Goal: Find specific page/section: Find specific page/section

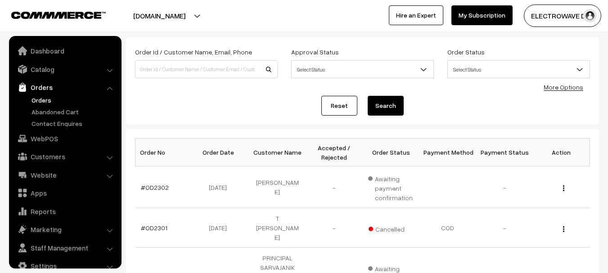
scroll to position [14, 0]
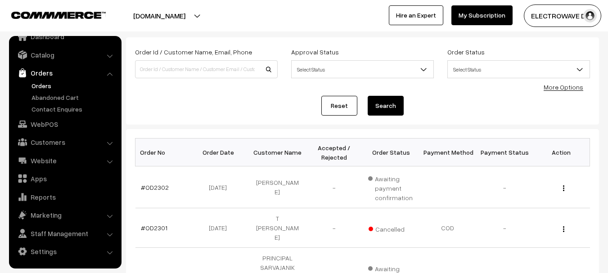
click at [44, 83] on link "Orders" at bounding box center [73, 85] width 89 height 9
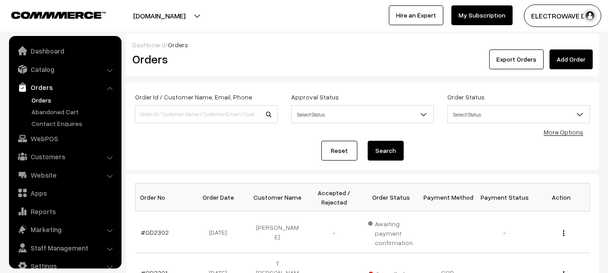
scroll to position [14, 0]
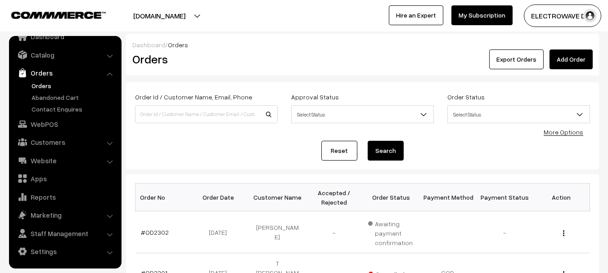
click at [188, 14] on button "[DOMAIN_NAME]" at bounding box center [159, 16] width 115 height 23
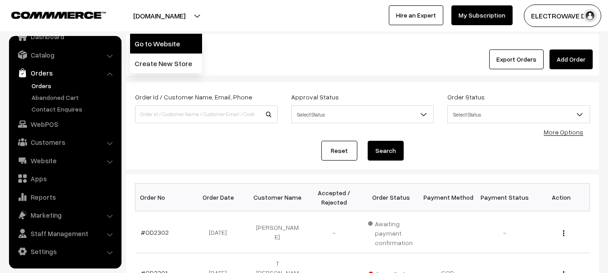
click at [178, 42] on link "Go to Website" at bounding box center [166, 44] width 72 height 20
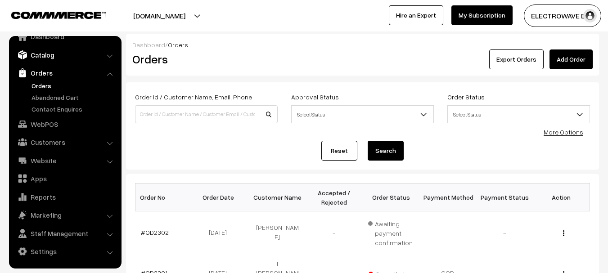
click at [59, 54] on link "Catalog" at bounding box center [64, 55] width 107 height 16
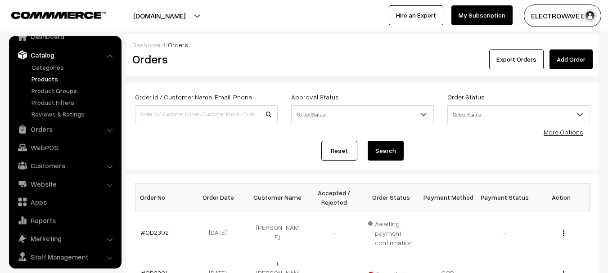
click at [45, 80] on link "Products" at bounding box center [73, 78] width 89 height 9
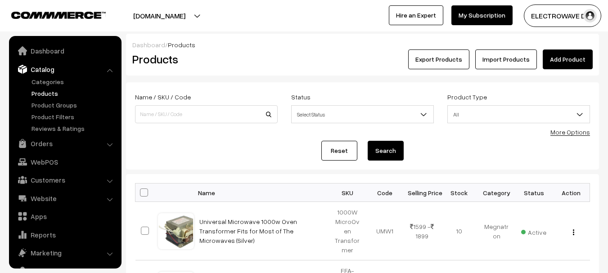
scroll to position [25, 0]
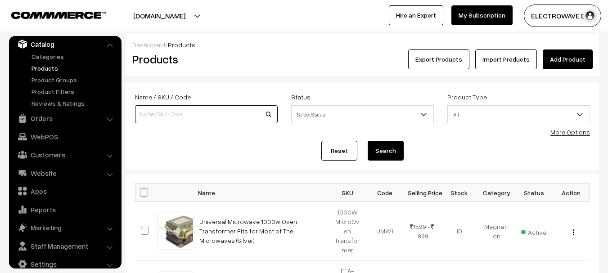
click at [201, 111] on input at bounding box center [206, 114] width 143 height 18
type input "CP002"
click at [368, 141] on button "Search" at bounding box center [386, 151] width 36 height 20
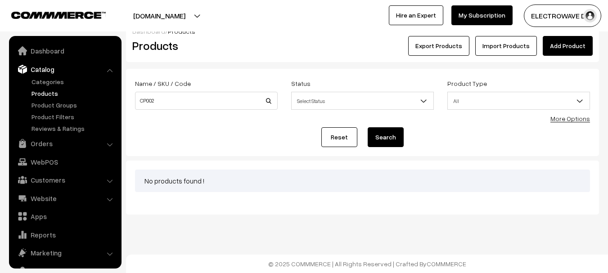
scroll to position [25, 0]
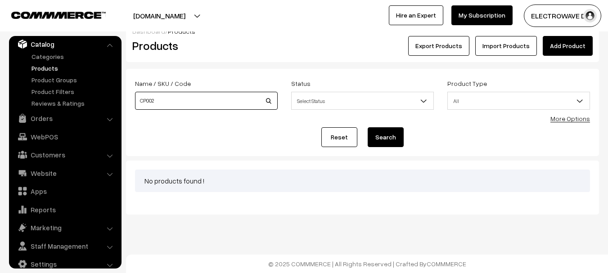
drag, startPoint x: 143, startPoint y: 95, endPoint x: 123, endPoint y: 95, distance: 19.8
click at [123, 95] on div "Dashboard / Products Products Export Products Import Products Add Product Name …" at bounding box center [304, 117] width 608 height 194
type input "002"
click at [368, 127] on button "Search" at bounding box center [386, 137] width 36 height 20
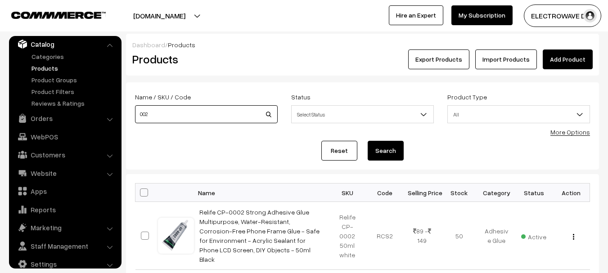
click at [190, 115] on input "002" at bounding box center [206, 114] width 143 height 18
type input "001"
click at [368, 141] on button "Search" at bounding box center [386, 151] width 36 height 20
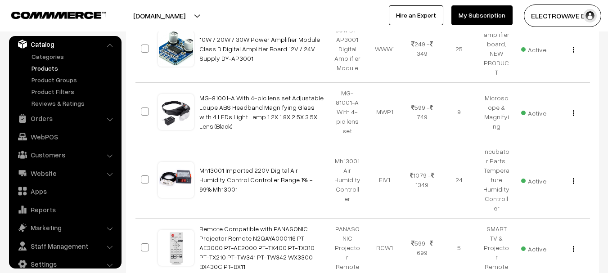
scroll to position [405, 0]
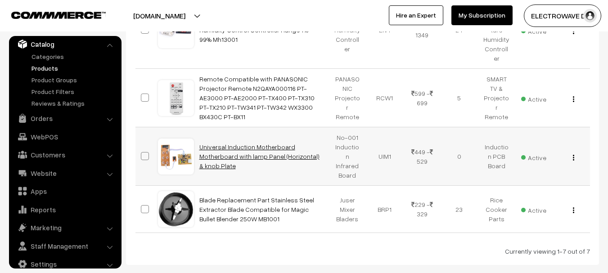
click at [268, 143] on link "Universal Induction Motherboard Motherboard with lamp Panel (Horizontal) & knob…" at bounding box center [259, 156] width 120 height 27
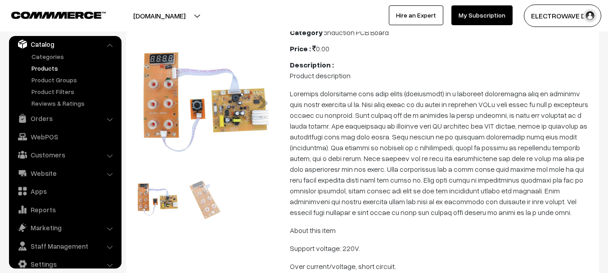
scroll to position [135, 0]
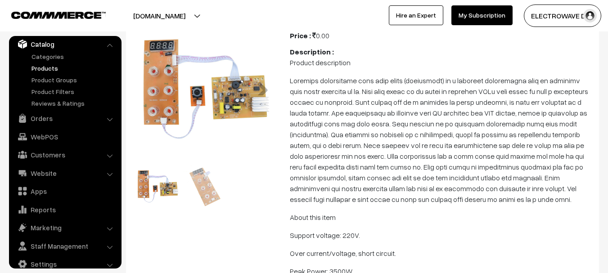
click at [160, 180] on img at bounding box center [157, 185] width 45 height 45
click at [144, 186] on link "Previous" at bounding box center [149, 185] width 18 height 18
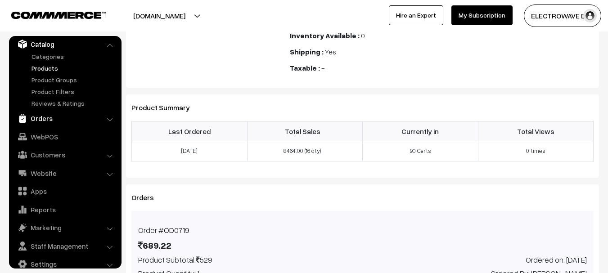
scroll to position [1170, 0]
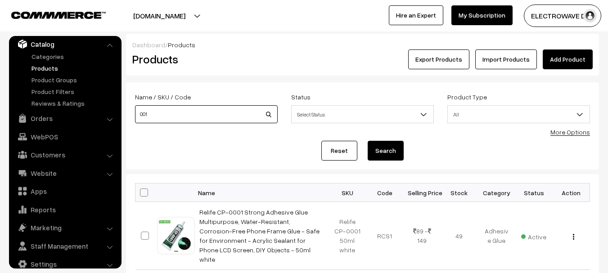
click at [183, 114] on input "001" at bounding box center [206, 114] width 143 height 18
type input "002"
click at [368, 141] on button "Search" at bounding box center [386, 151] width 36 height 20
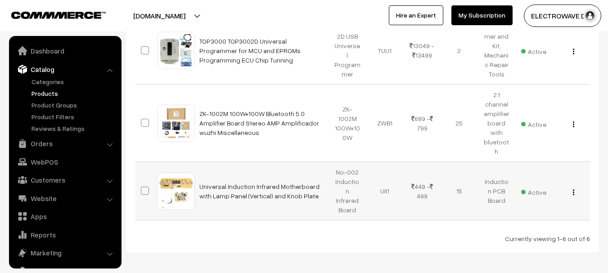
scroll to position [25, 0]
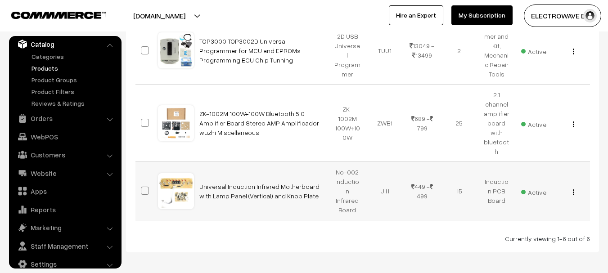
click at [249, 162] on td "Universal Induction Infrared Motherboard with Lamp Panel (Vertical) and Knob Pl…" at bounding box center [261, 191] width 135 height 59
click at [258, 183] on link "Universal Induction Infrared Motherboard with Lamp Panel (Vertical) and Knob Pl…" at bounding box center [259, 191] width 120 height 17
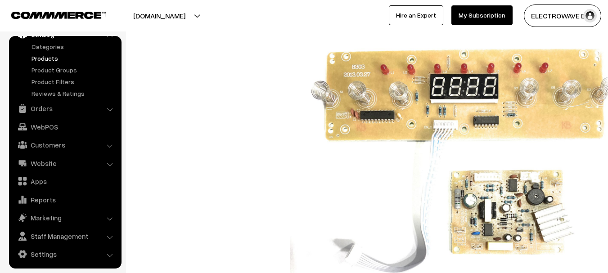
scroll to position [38, 0]
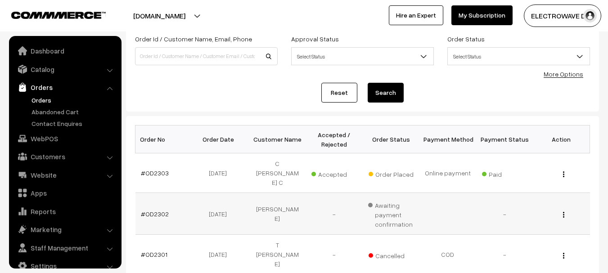
scroll to position [90, 0]
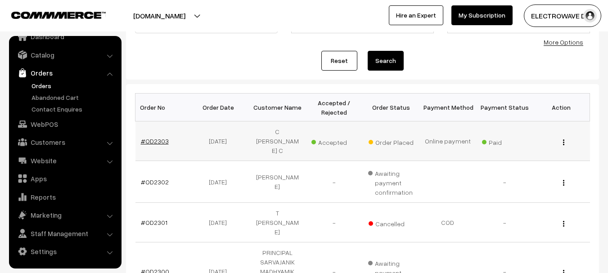
click at [153, 137] on link "#OD2303" at bounding box center [155, 141] width 28 height 8
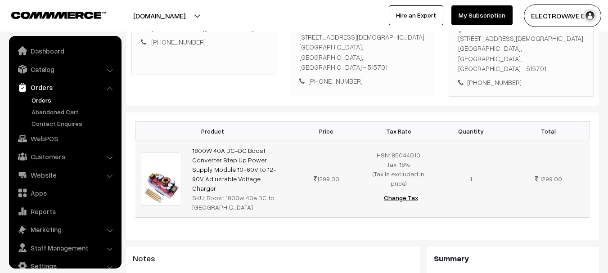
scroll to position [14, 0]
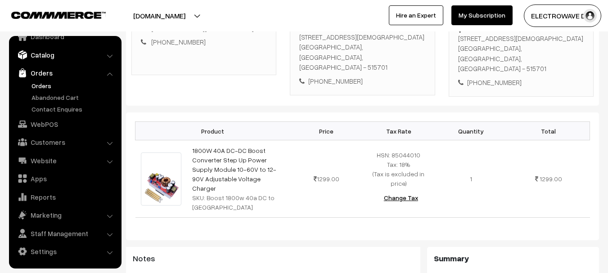
click at [54, 56] on link "Catalog" at bounding box center [64, 55] width 107 height 16
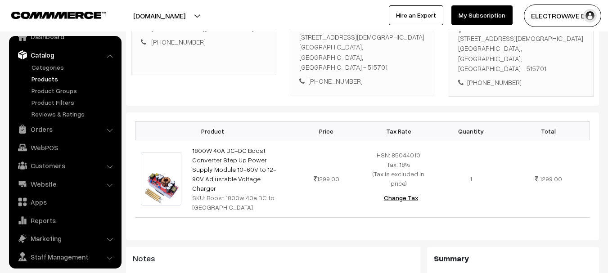
click at [52, 76] on link "Products" at bounding box center [73, 78] width 89 height 9
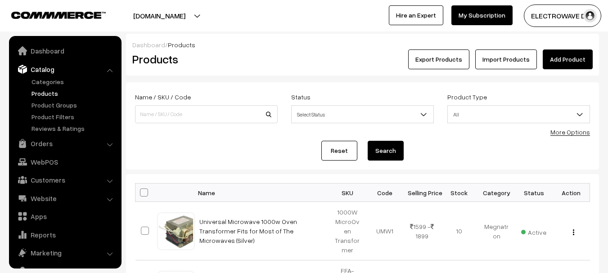
scroll to position [25, 0]
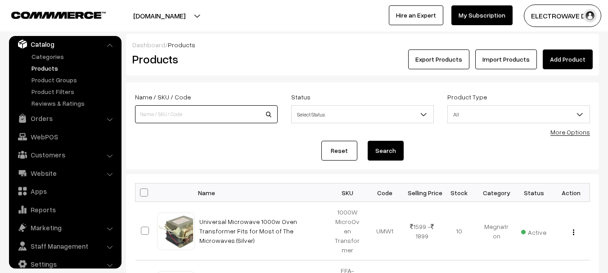
click at [224, 114] on input at bounding box center [206, 114] width 143 height 18
type input "1800W"
click at [368, 141] on button "Search" at bounding box center [386, 151] width 36 height 20
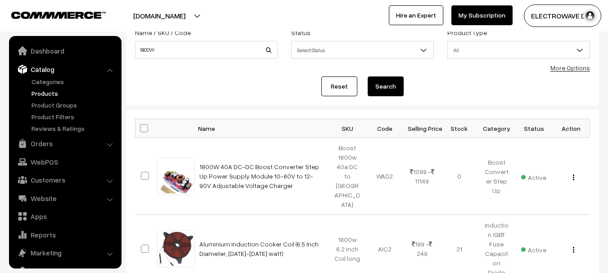
scroll to position [90, 0]
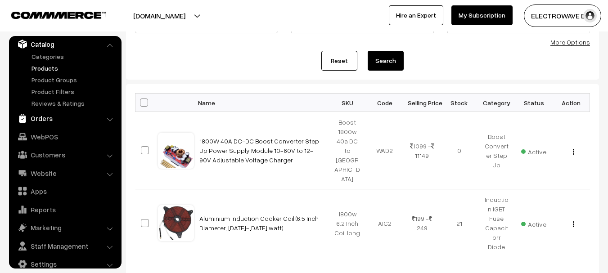
click at [35, 122] on link "Orders" at bounding box center [64, 118] width 107 height 16
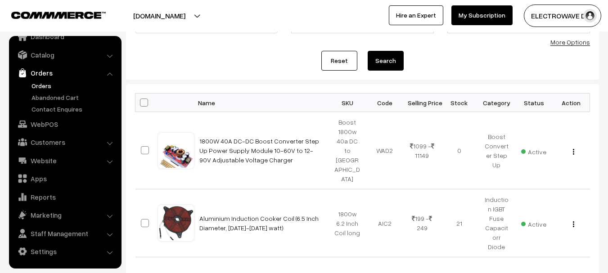
click at [44, 84] on link "Orders" at bounding box center [73, 85] width 89 height 9
